Goal: Task Accomplishment & Management: Manage account settings

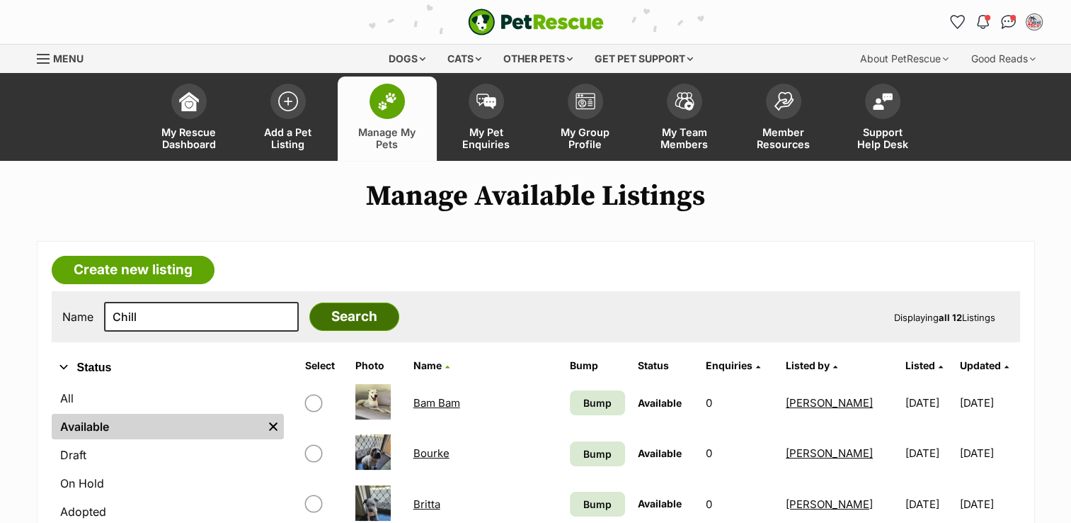
type input "Chill"
click at [323, 319] on input "Search" at bounding box center [354, 316] width 90 height 28
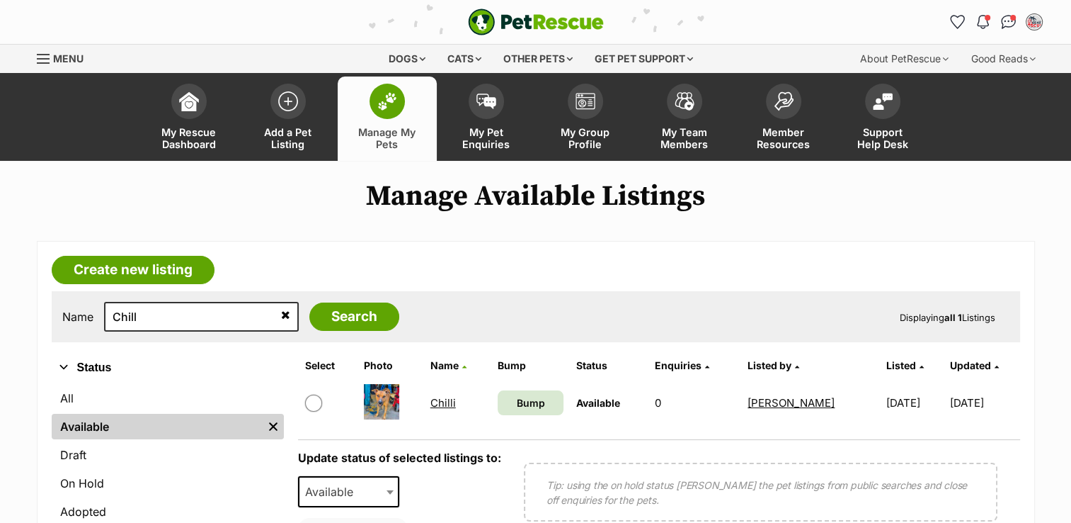
click at [433, 397] on link "Chilli" at bounding box center [443, 402] width 25 height 13
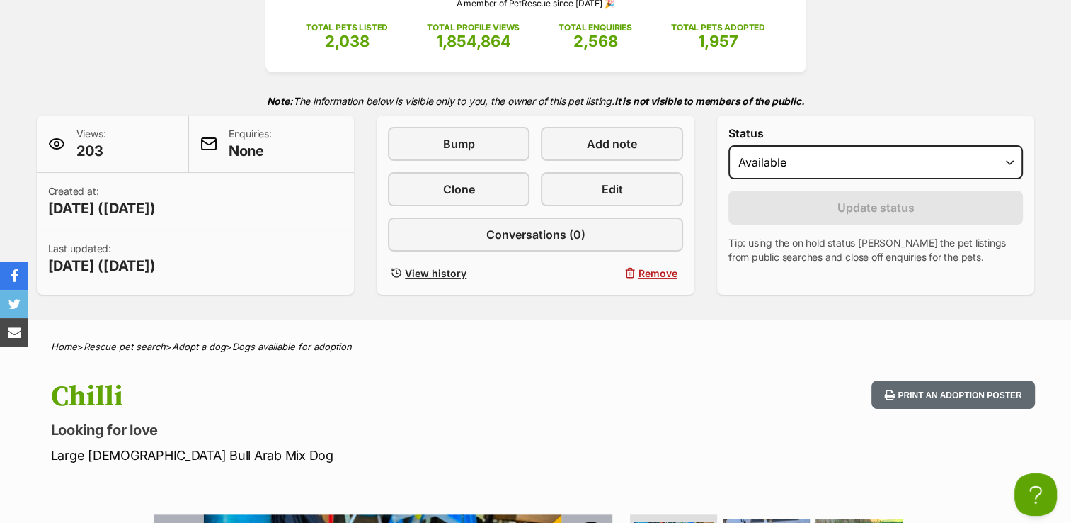
scroll to position [220, 0]
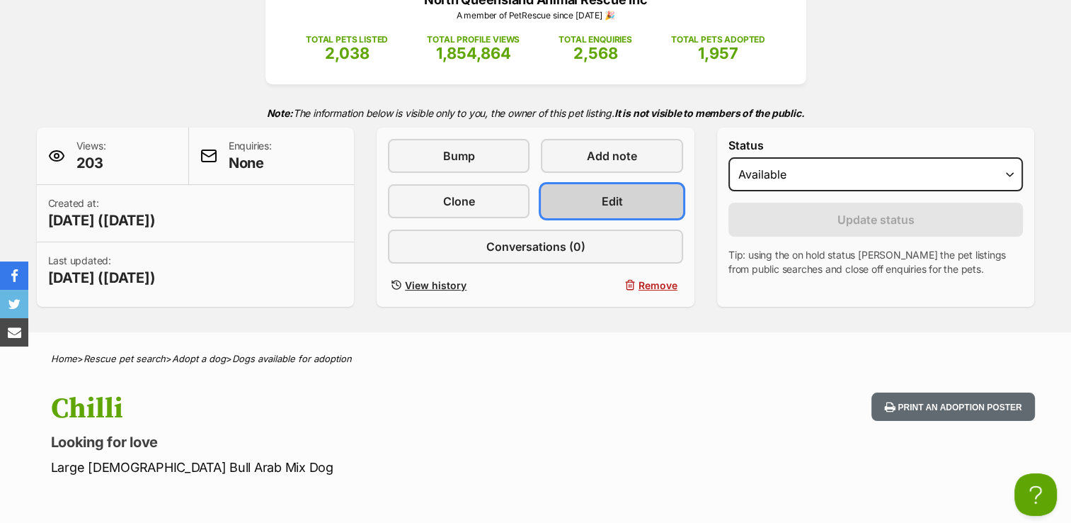
click at [603, 194] on span "Edit" at bounding box center [612, 201] width 21 height 17
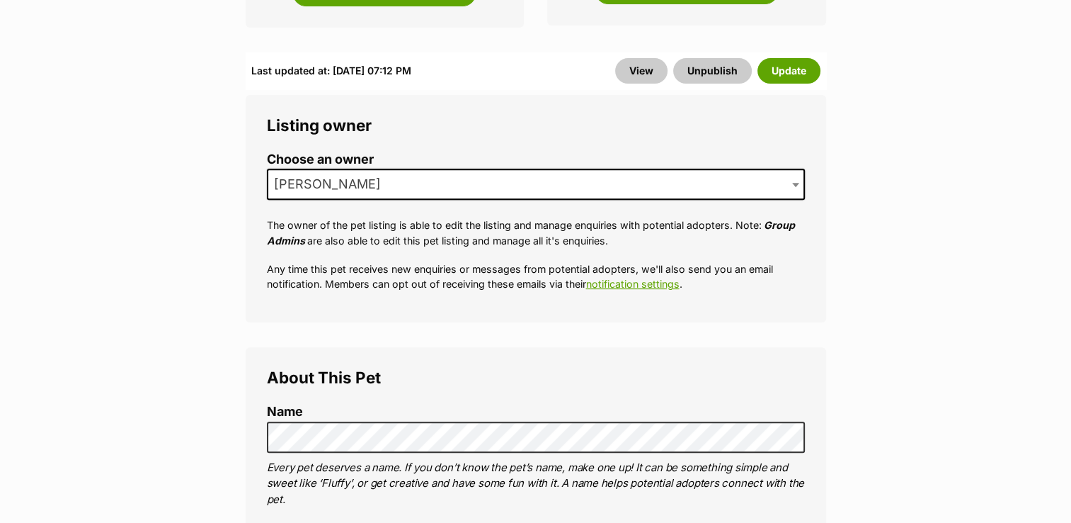
scroll to position [451, 0]
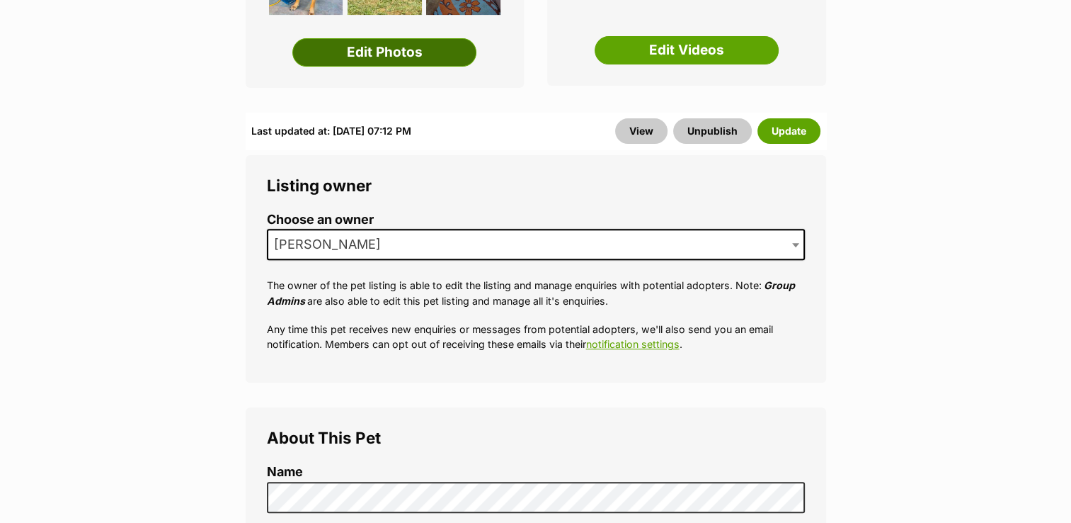
click at [399, 38] on link "Edit Photos" at bounding box center [384, 52] width 184 height 28
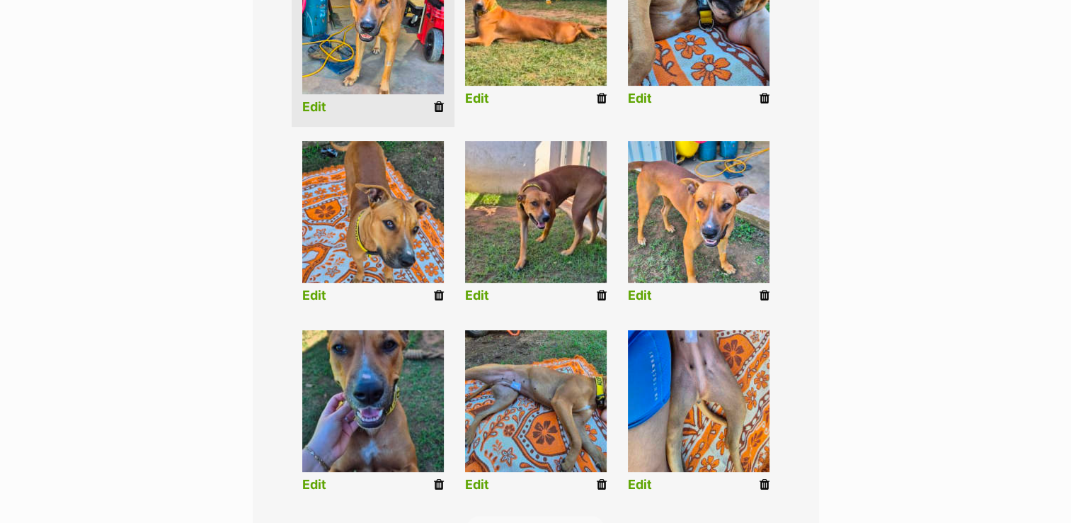
scroll to position [449, 0]
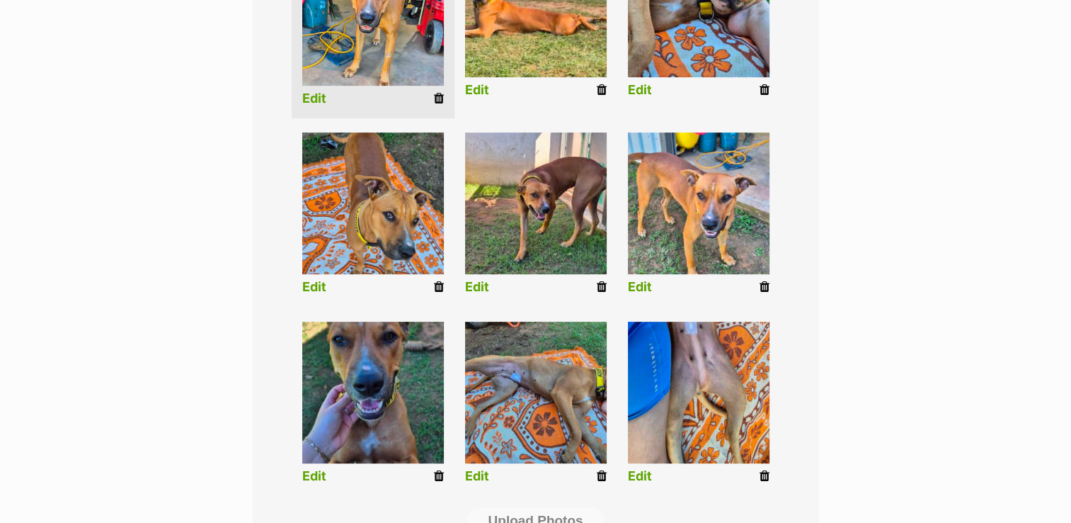
click at [765, 475] on icon at bounding box center [765, 476] width 10 height 13
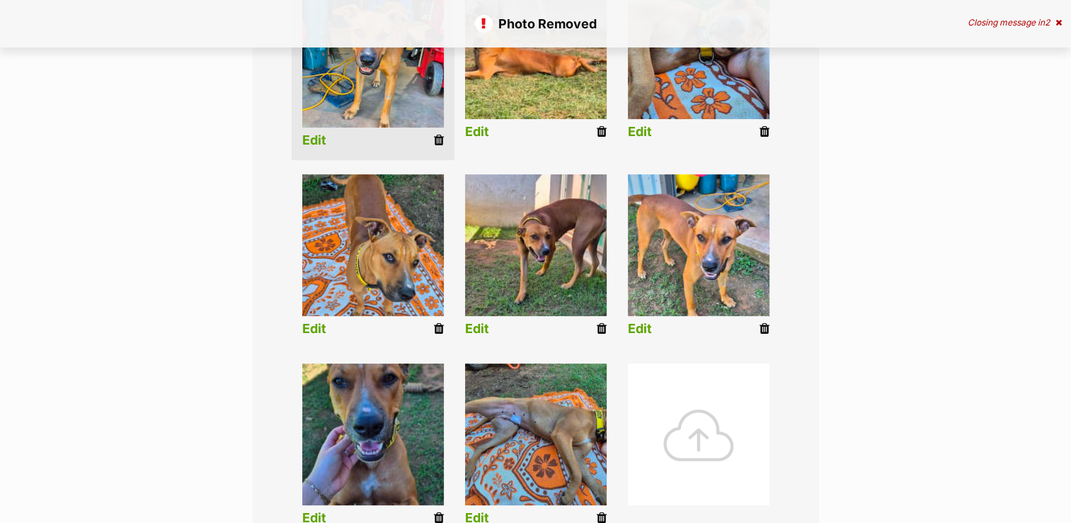
scroll to position [418, 0]
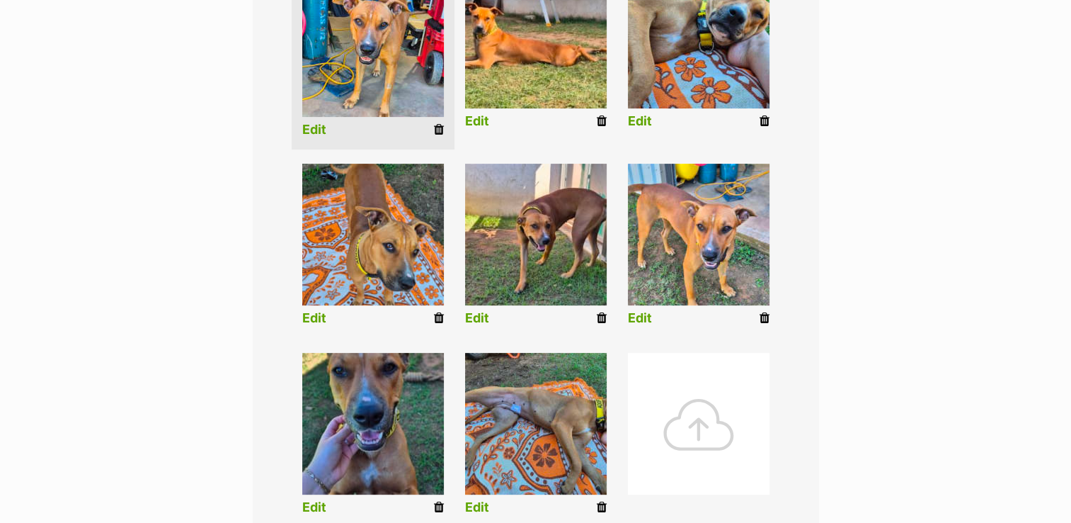
click at [601, 504] on icon at bounding box center [602, 507] width 10 height 13
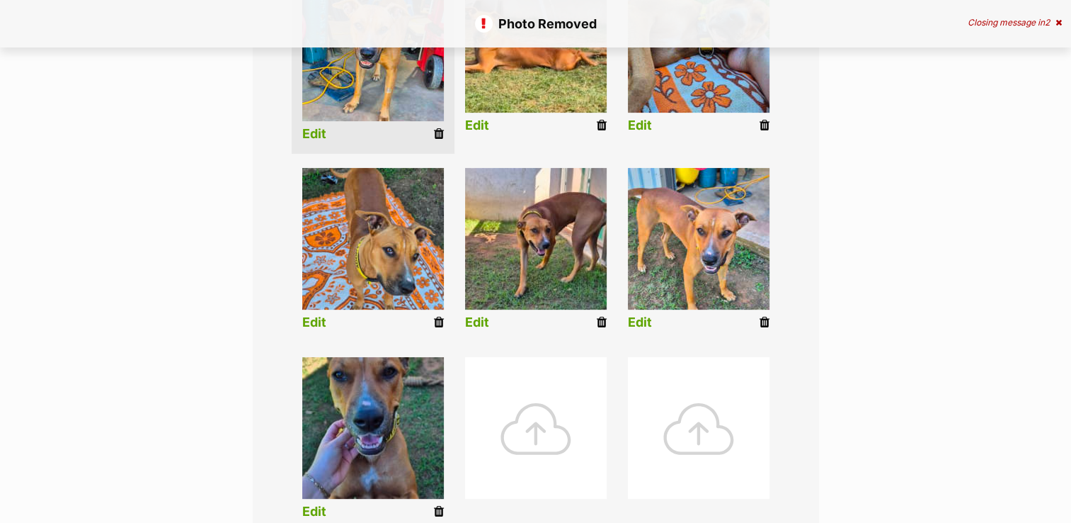
scroll to position [418, 0]
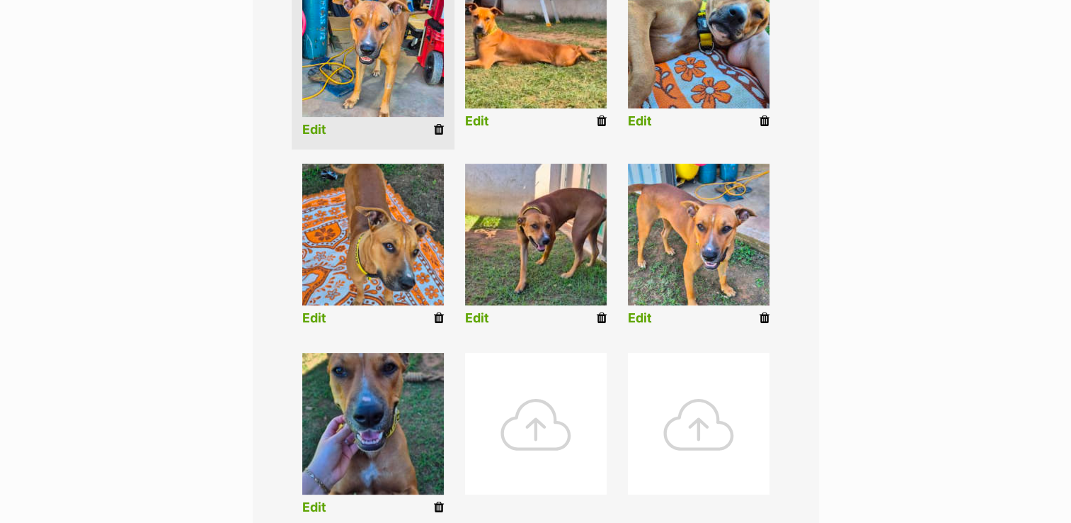
click at [605, 317] on icon at bounding box center [602, 318] width 10 height 13
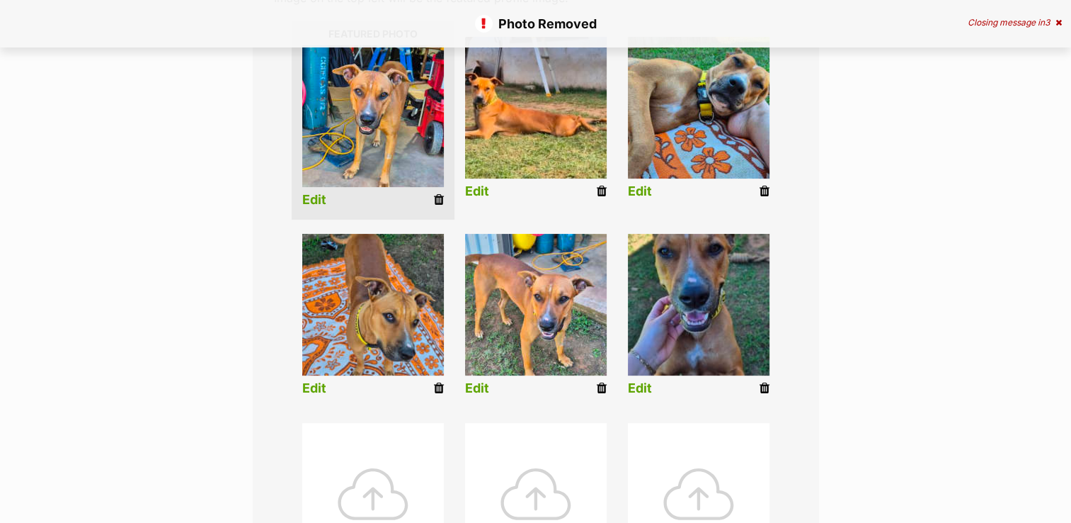
scroll to position [371, 0]
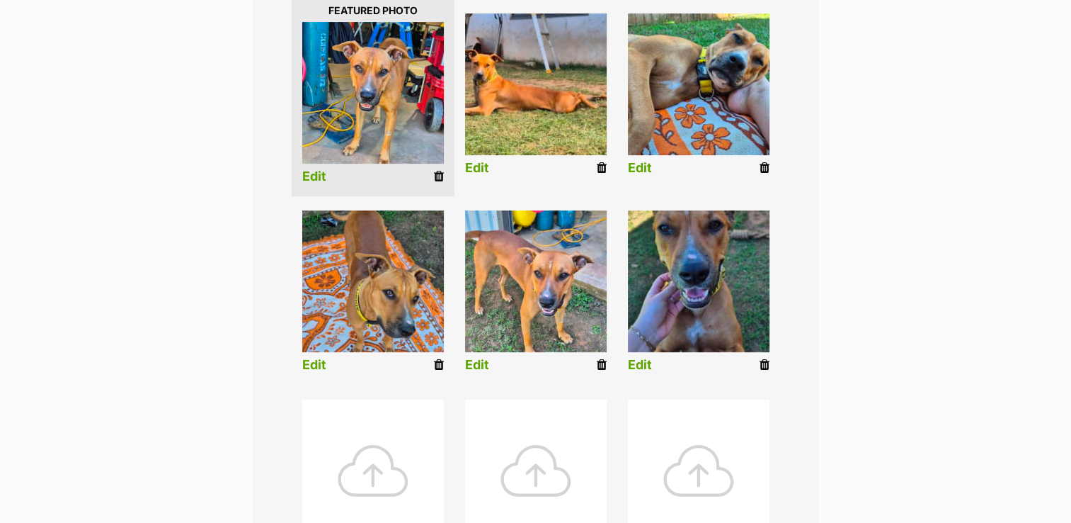
click at [762, 363] on icon at bounding box center [765, 364] width 10 height 13
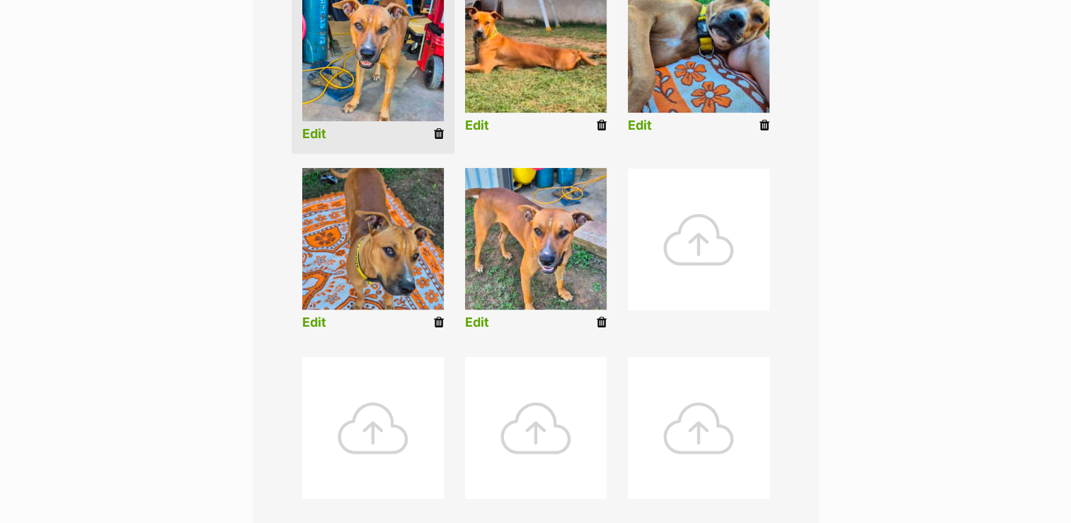
scroll to position [677, 0]
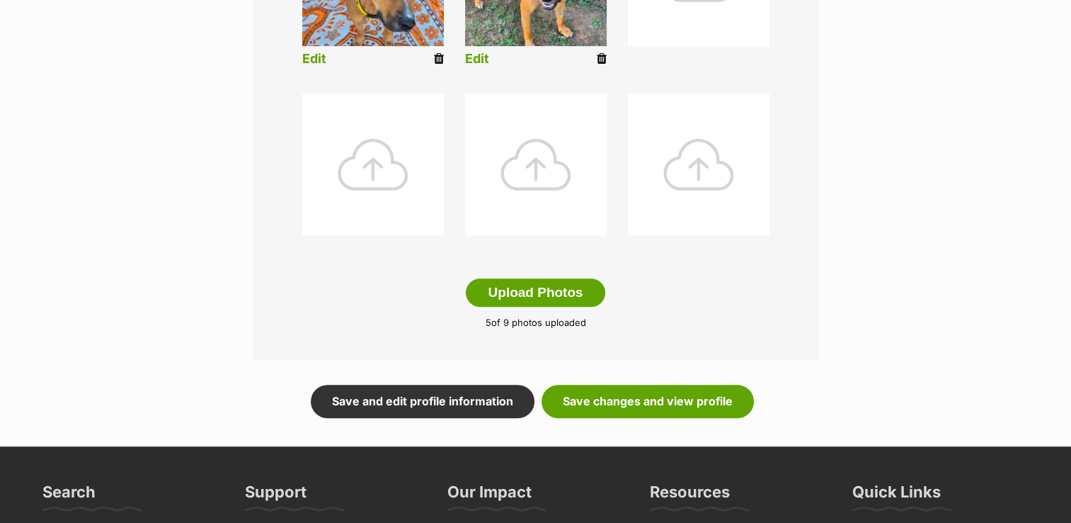
click at [520, 286] on button "Upload Photos" at bounding box center [535, 292] width 139 height 28
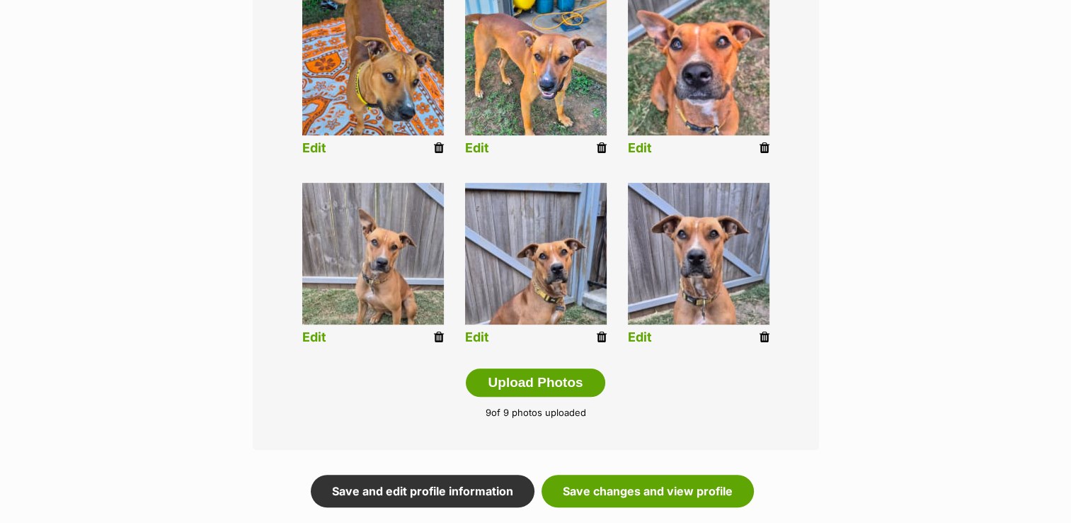
scroll to position [584, 0]
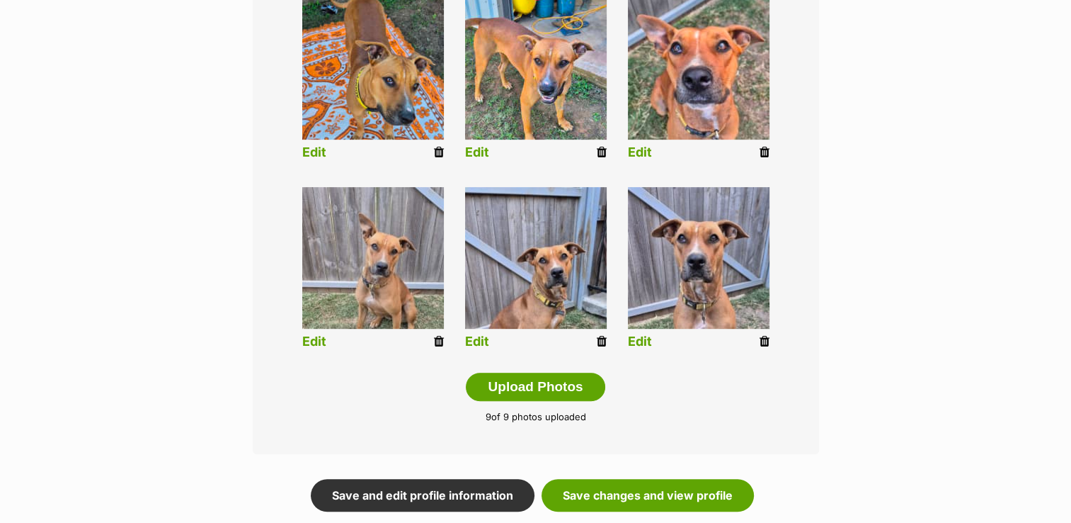
click at [569, 279] on img at bounding box center [536, 258] width 142 height 142
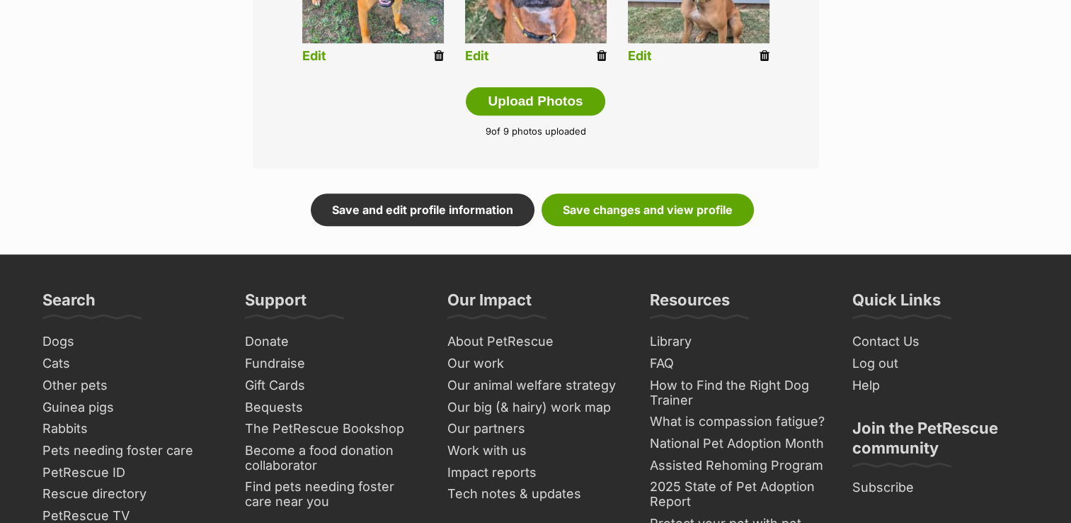
scroll to position [916, 0]
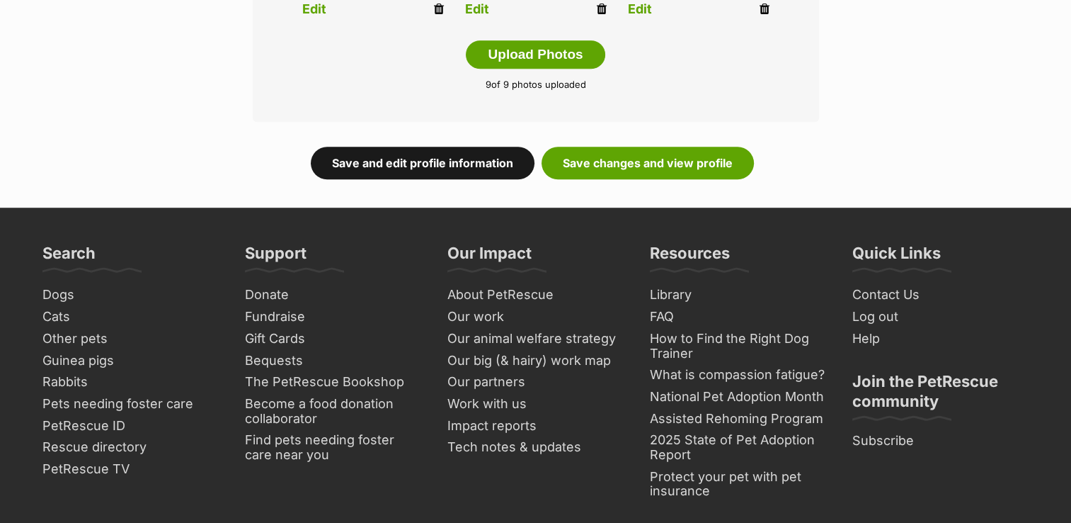
click at [436, 160] on link "Save and edit profile information" at bounding box center [423, 163] width 224 height 33
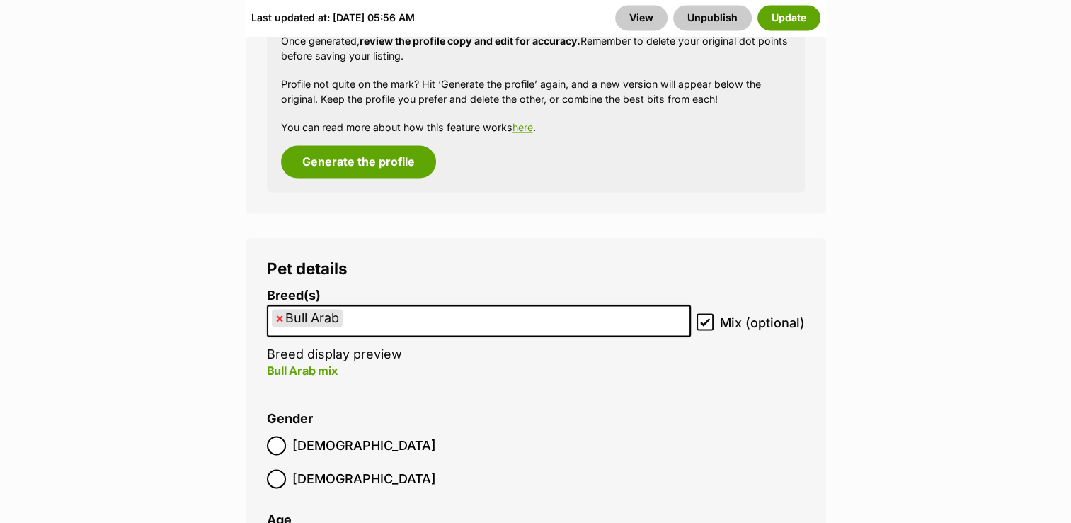
scroll to position [2130, 0]
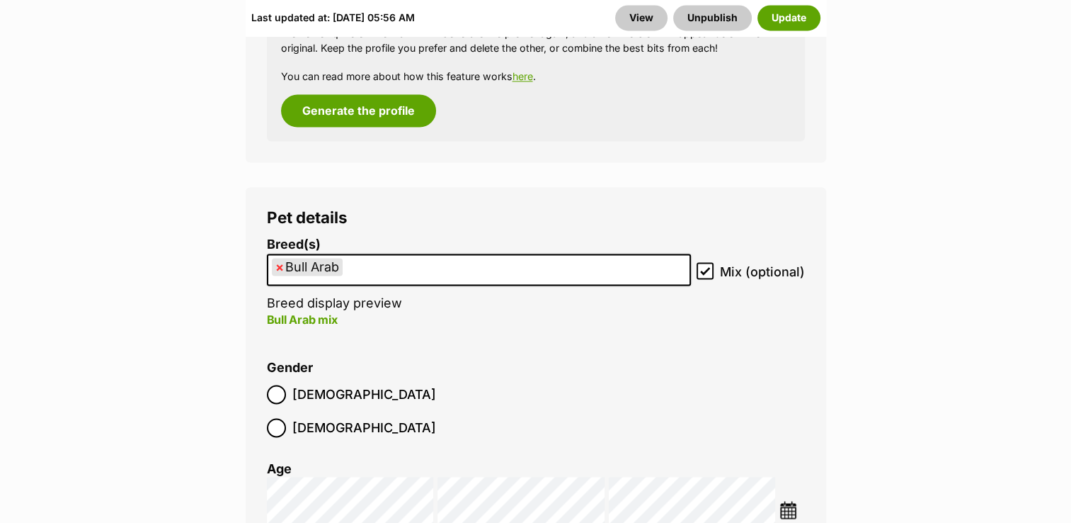
click at [276, 258] on span "×" at bounding box center [279, 267] width 8 height 18
select select
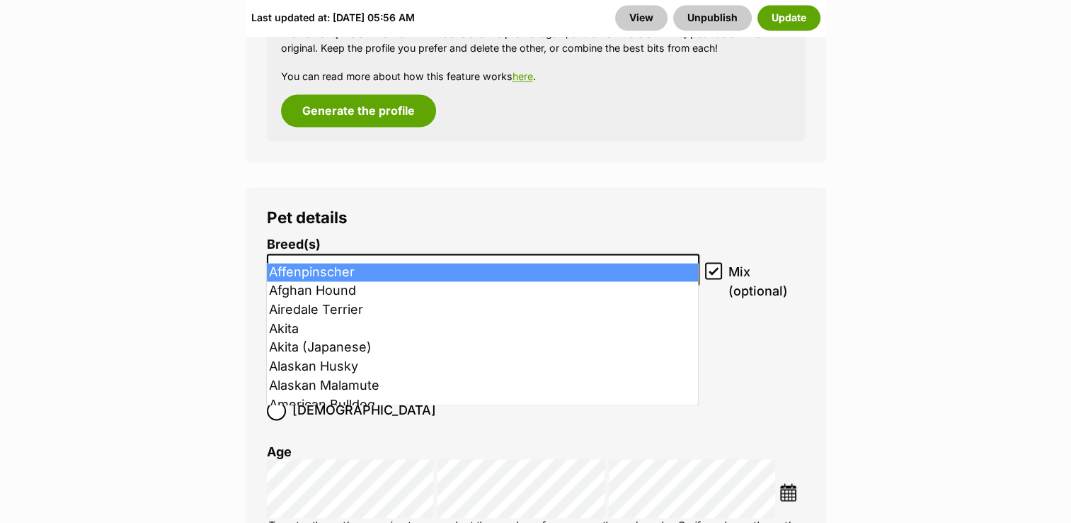
click at [276, 258] on input "search" at bounding box center [483, 265] width 423 height 15
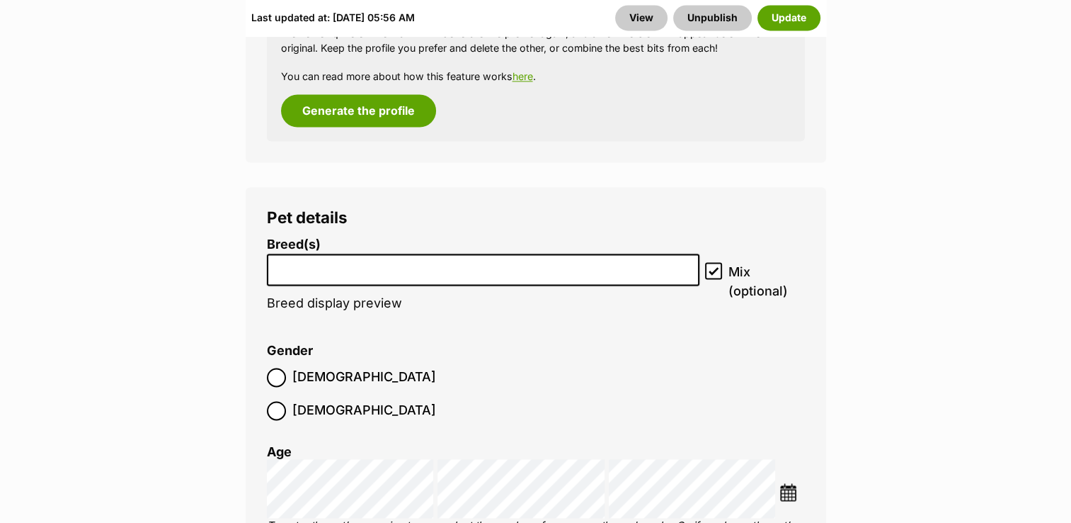
click at [366, 258] on input "search" at bounding box center [483, 265] width 423 height 15
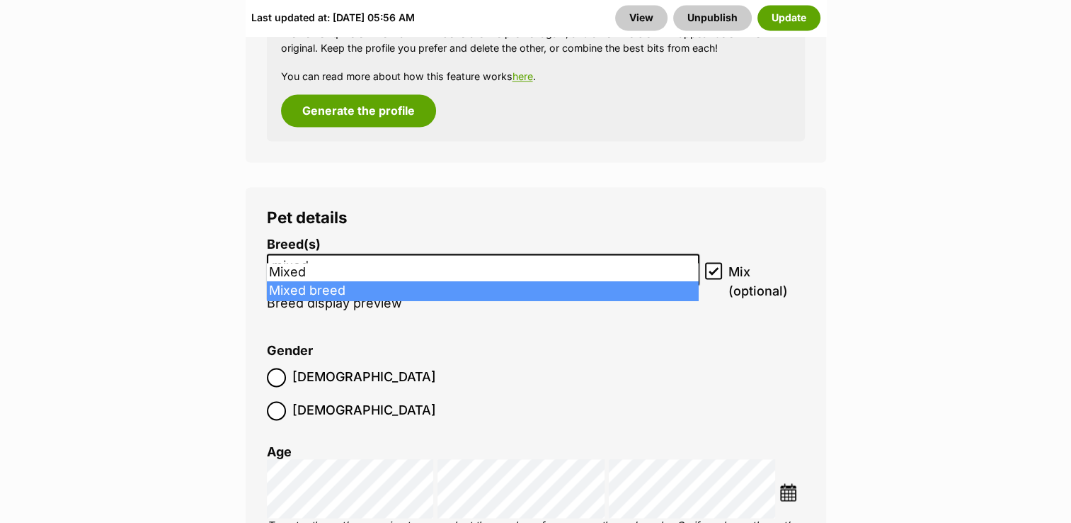
type input "mixed"
select select "252261"
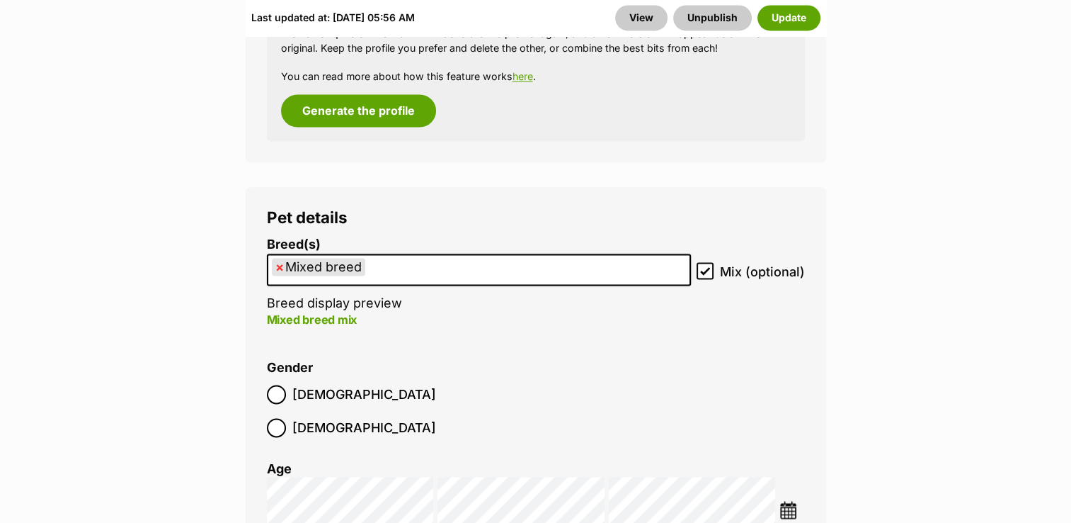
click at [703, 267] on icon at bounding box center [705, 270] width 8 height 6
click at [703, 262] on input "Mix (optional)" at bounding box center [705, 270] width 17 height 17
checkbox input "false"
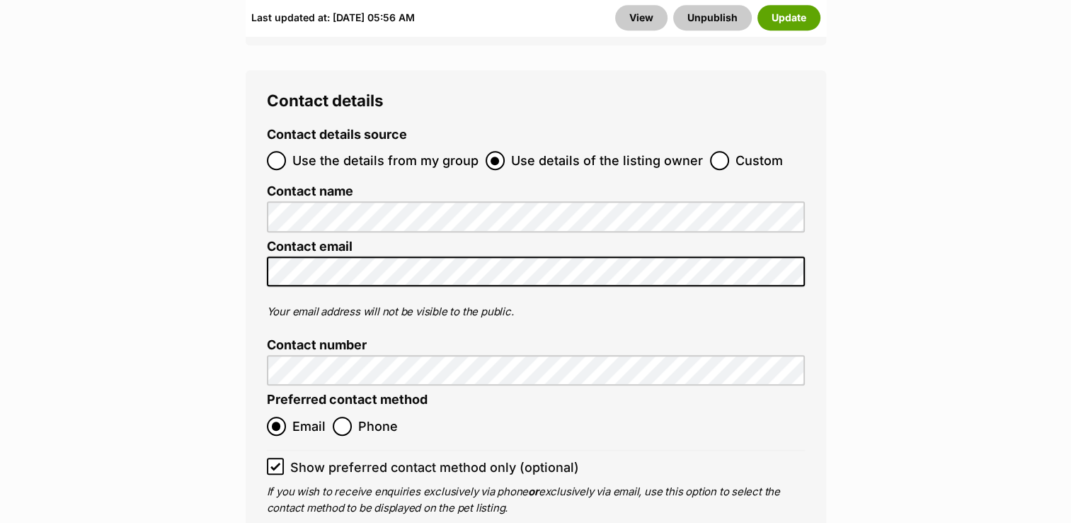
scroll to position [6233, 0]
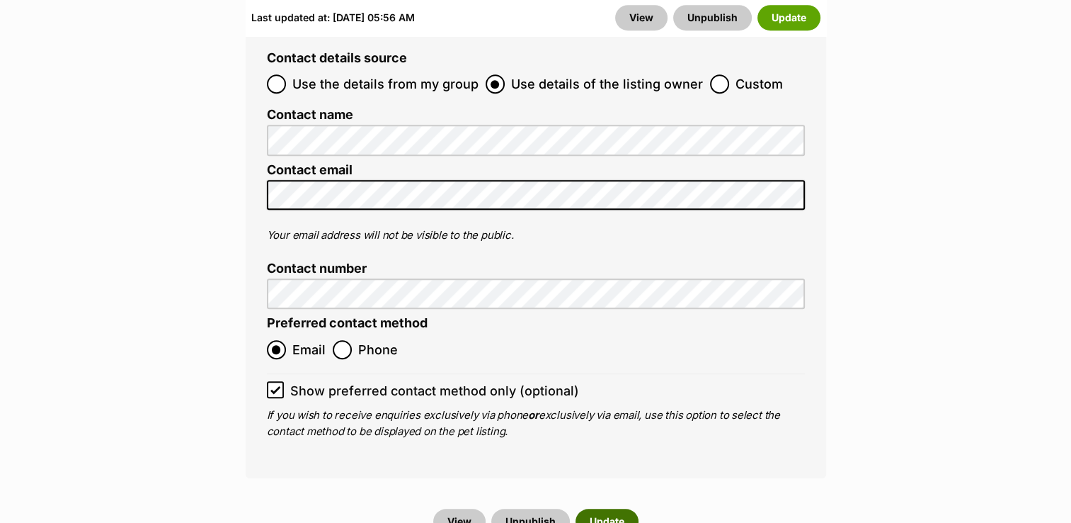
click at [609, 508] on button "Update" at bounding box center [607, 520] width 63 height 25
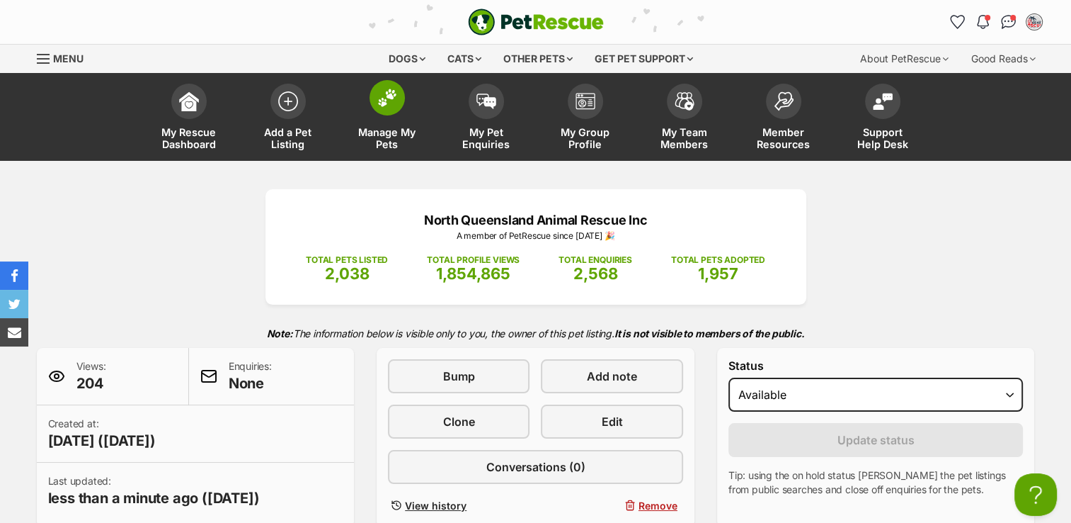
click at [369, 115] on link "Manage My Pets" at bounding box center [387, 118] width 99 height 84
